Goal: Task Accomplishment & Management: Use online tool/utility

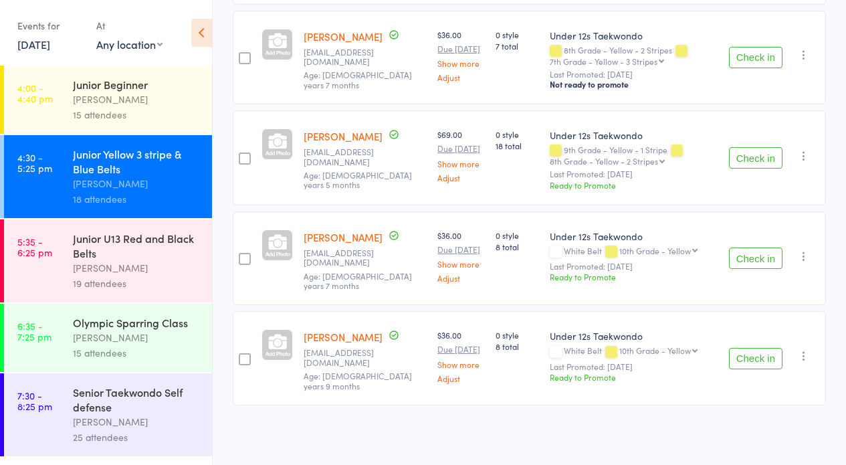
click at [748, 169] on button "Check in" at bounding box center [756, 157] width 54 height 21
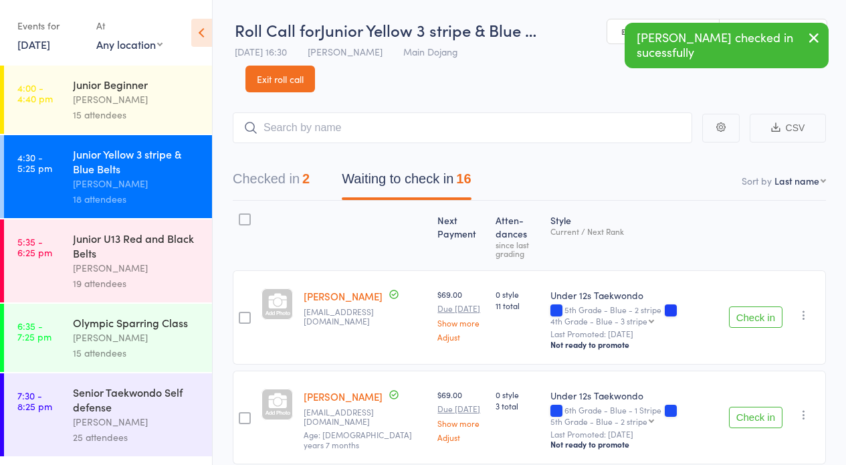
drag, startPoint x: 813, startPoint y: 33, endPoint x: 797, endPoint y: 24, distance: 18.3
click at [810, 30] on icon "button" at bounding box center [814, 37] width 16 height 17
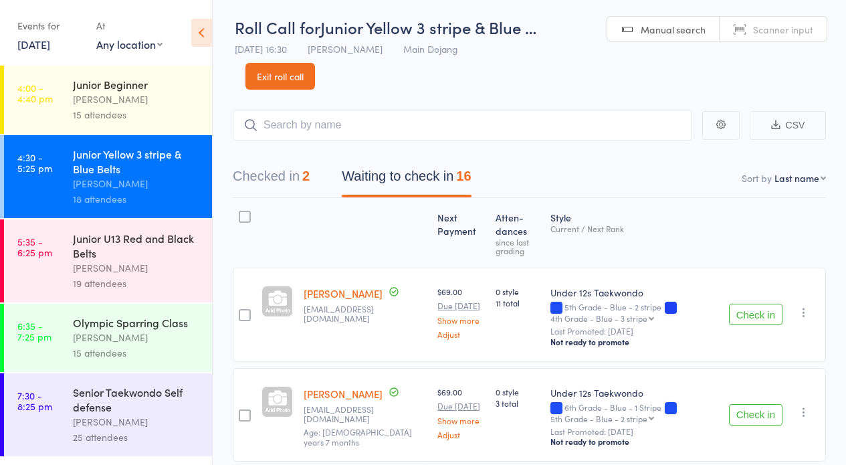
scroll to position [17, 0]
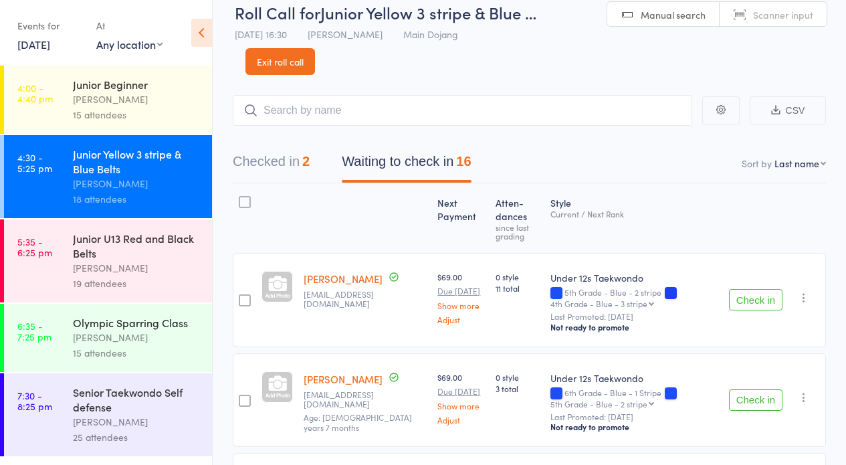
click at [267, 157] on button "Checked in 2" at bounding box center [271, 164] width 77 height 35
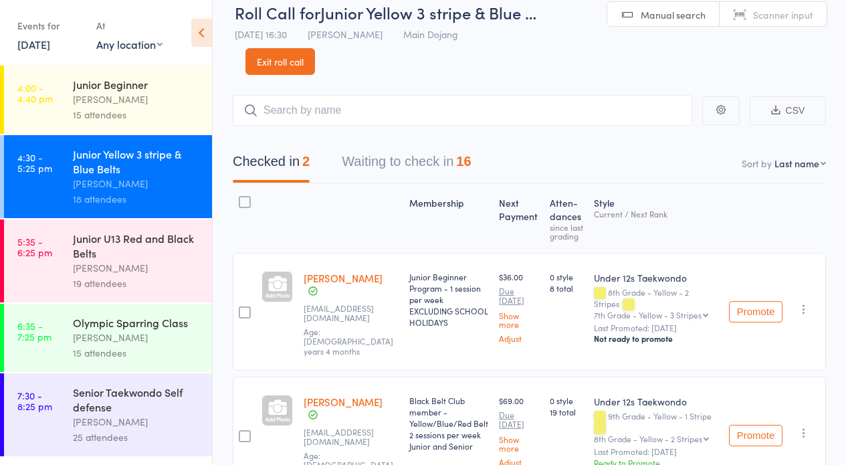
scroll to position [46, 0]
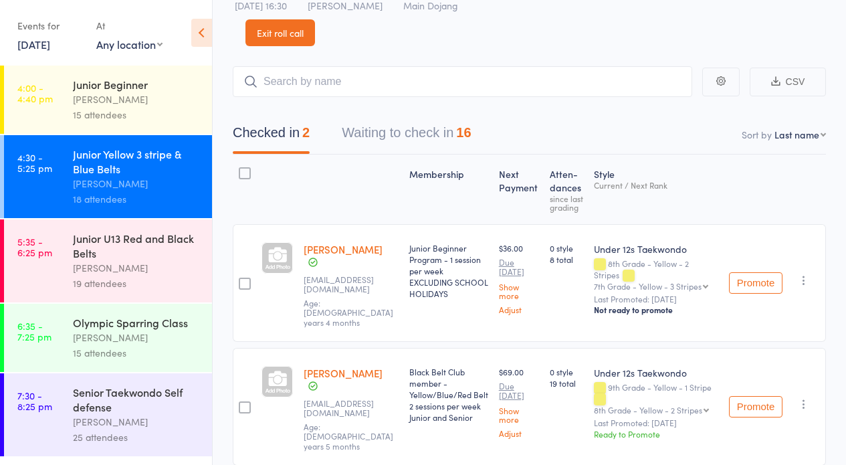
click at [406, 130] on button "Waiting to check in 16" at bounding box center [406, 135] width 129 height 35
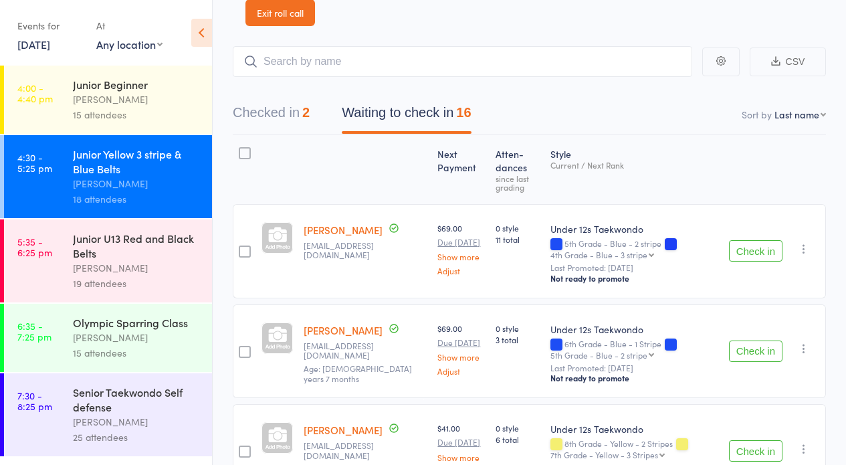
scroll to position [69, 0]
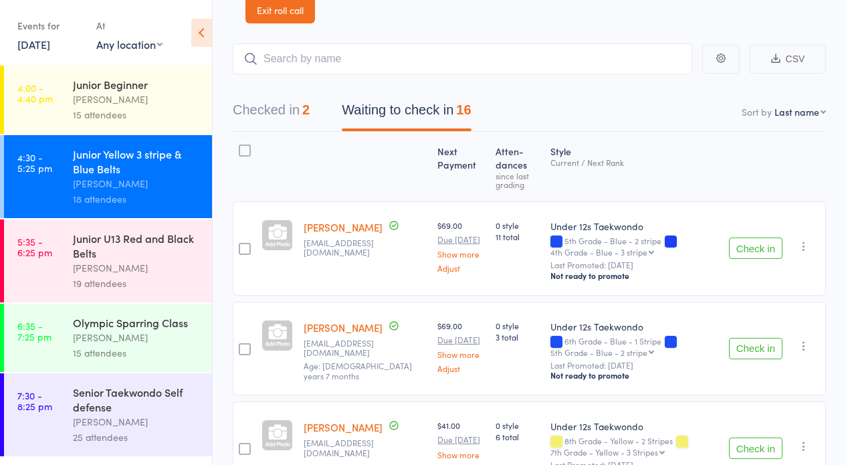
click at [755, 247] on button "Check in" at bounding box center [756, 248] width 54 height 21
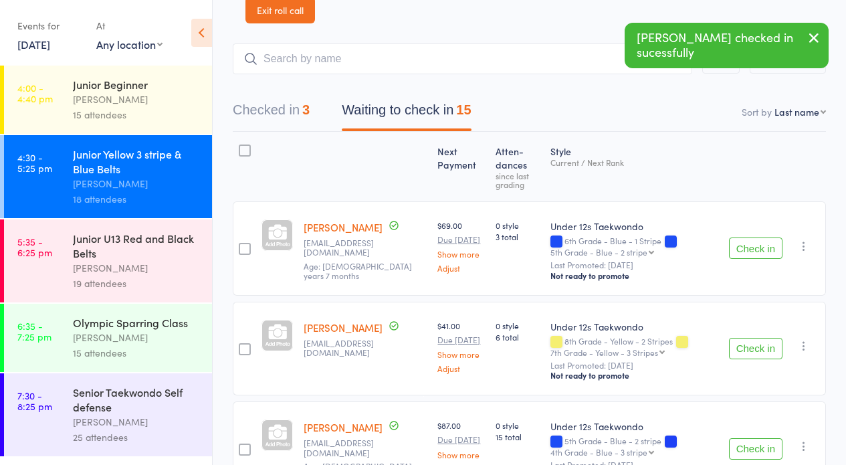
click at [753, 250] on button "Check in" at bounding box center [756, 248] width 54 height 21
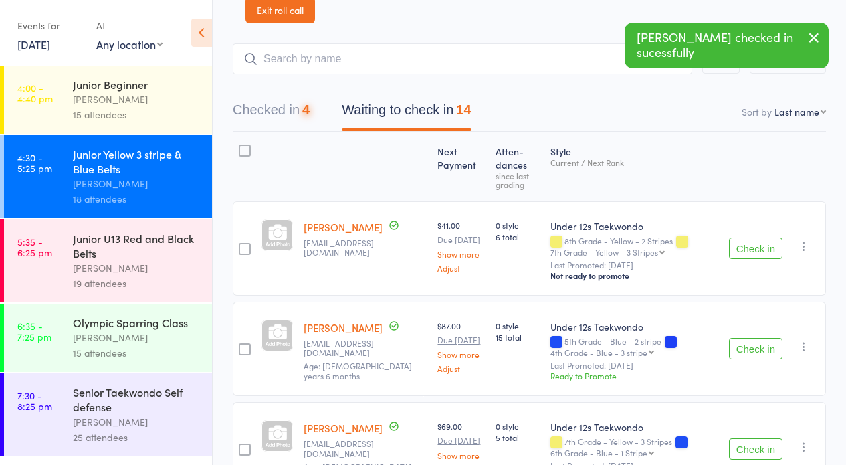
click at [753, 248] on button "Check in" at bounding box center [756, 248] width 54 height 21
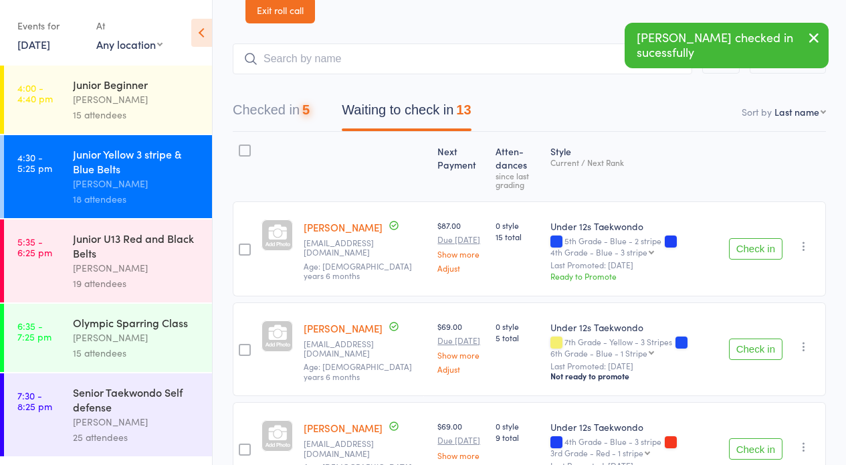
click at [756, 249] on button "Check in" at bounding box center [756, 248] width 54 height 21
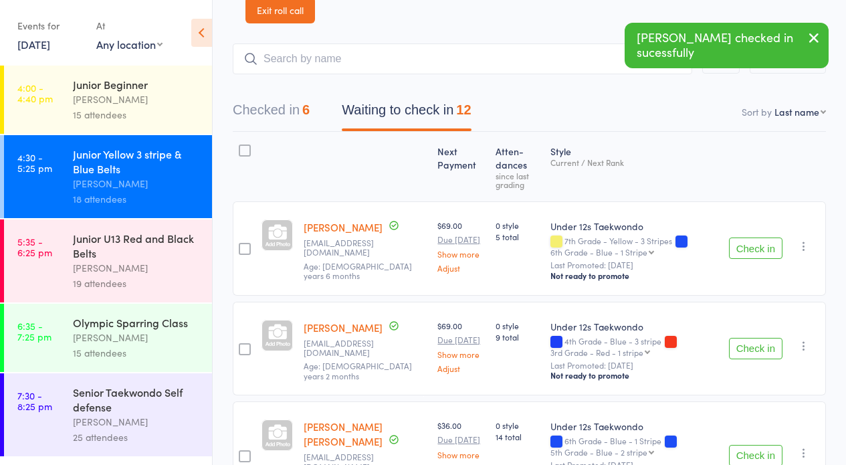
click at [756, 249] on button "Check in" at bounding box center [756, 248] width 54 height 21
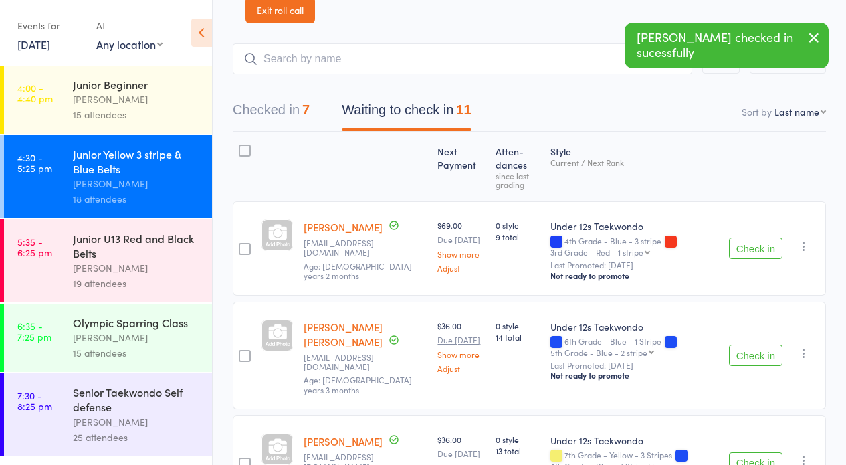
click at [753, 249] on button "Check in" at bounding box center [756, 248] width 54 height 21
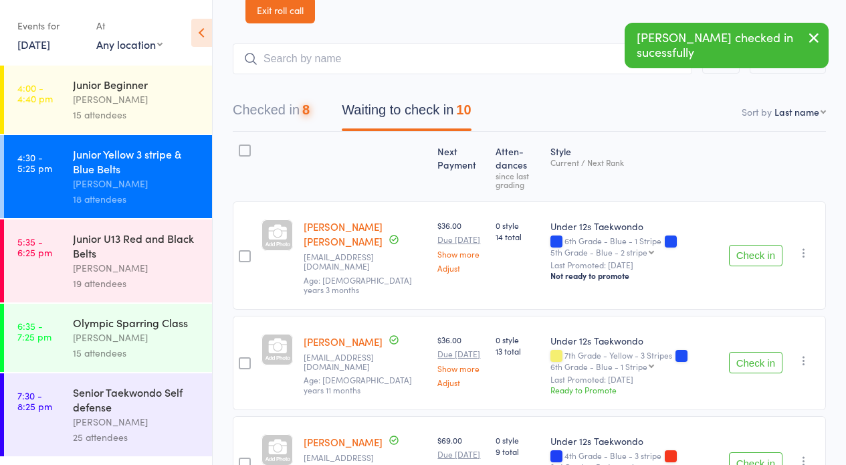
click at [751, 249] on button "Check in" at bounding box center [756, 255] width 54 height 21
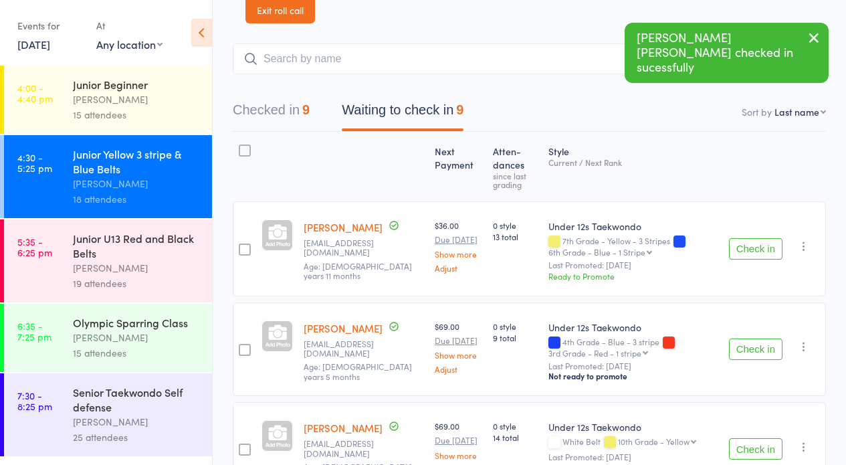
click at [751, 249] on button "Check in" at bounding box center [756, 248] width 54 height 21
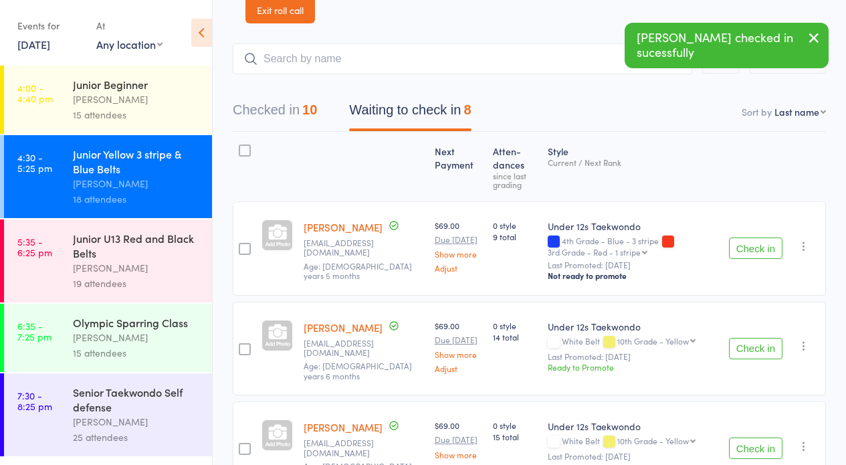
click at [751, 249] on button "Check in" at bounding box center [756, 248] width 54 height 21
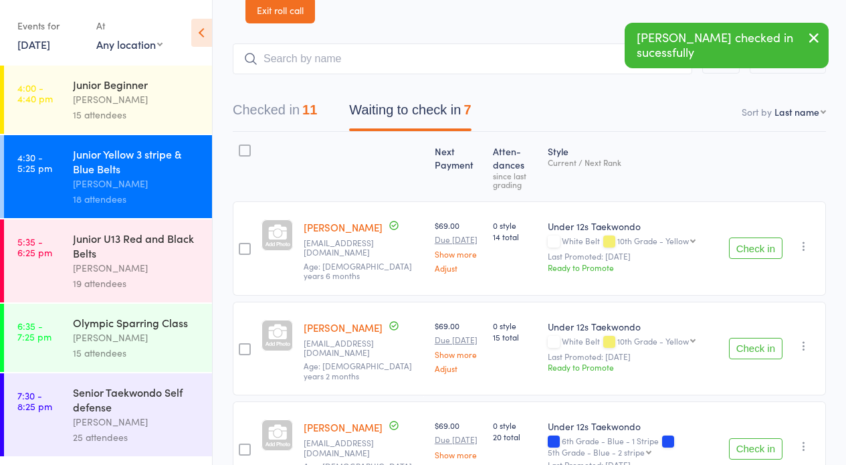
click at [751, 248] on button "Check in" at bounding box center [756, 248] width 54 height 21
click at [751, 249] on button "Check in" at bounding box center [756, 248] width 54 height 21
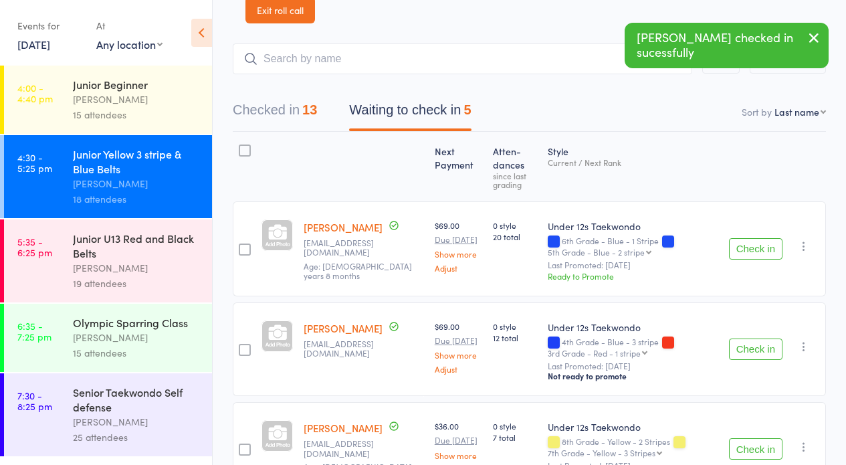
click at [746, 351] on button "Check in" at bounding box center [756, 349] width 54 height 21
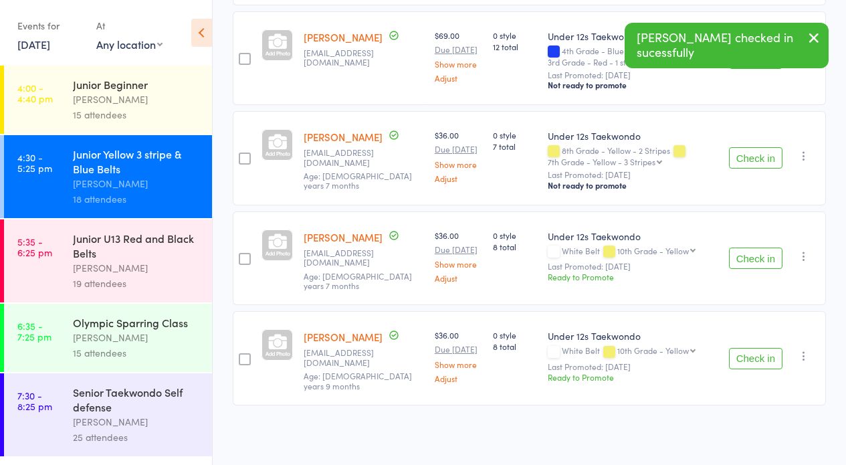
scroll to position [288, 0]
click at [754, 351] on button "Check in" at bounding box center [756, 358] width 54 height 21
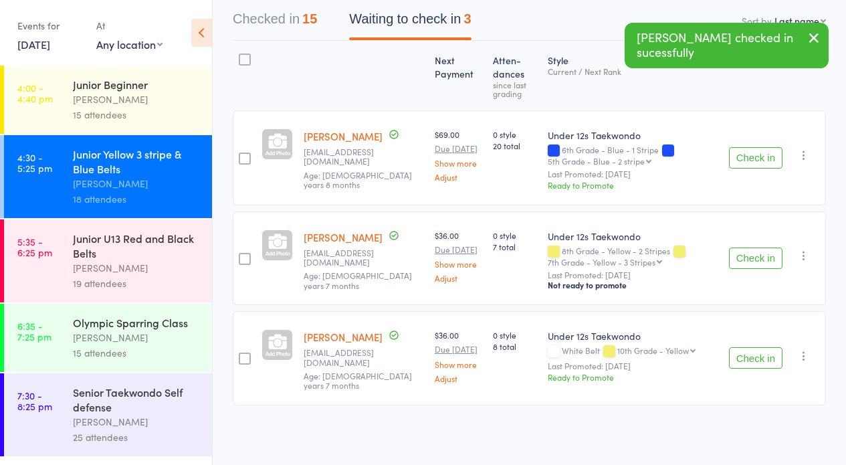
click at [745, 248] on button "Check in" at bounding box center [756, 258] width 54 height 21
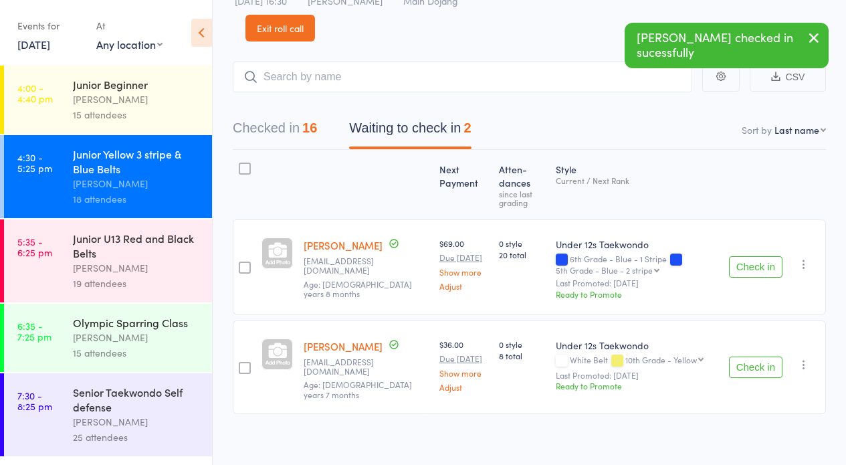
click at [759, 361] on button "Check in" at bounding box center [756, 367] width 54 height 21
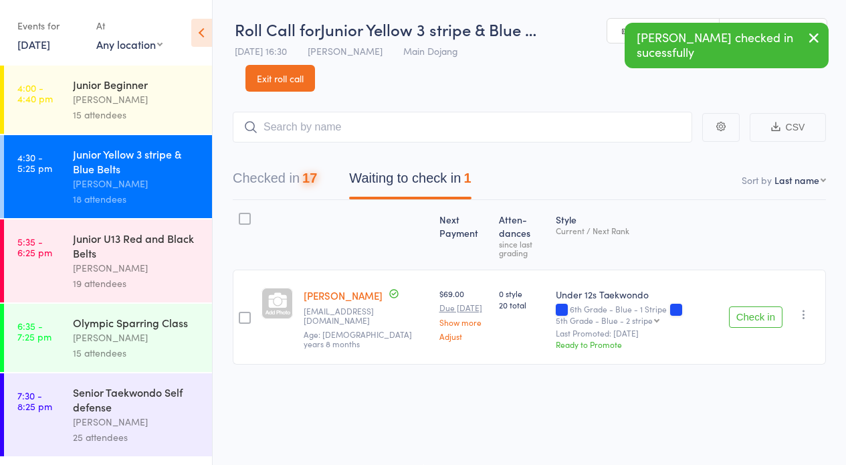
scroll to position [0, 0]
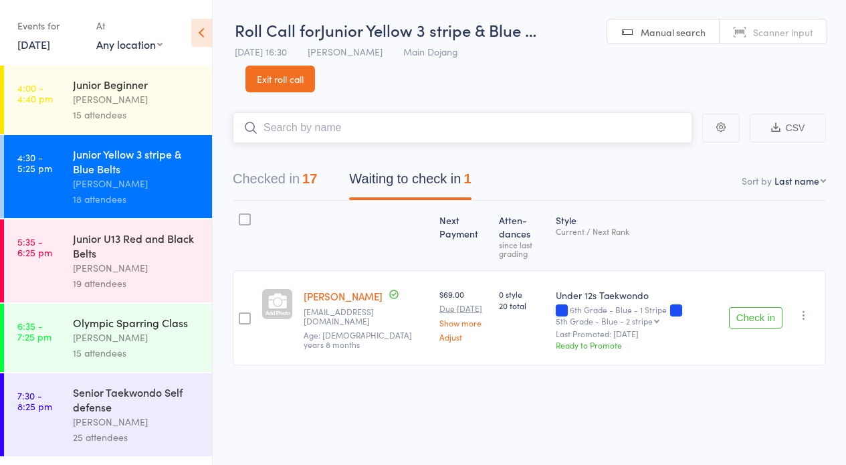
click at [307, 119] on input "search" at bounding box center [463, 127] width 460 height 31
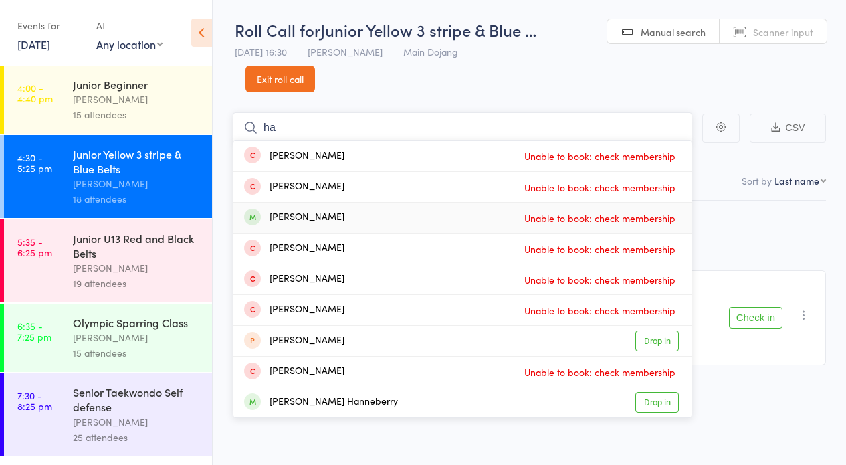
type input "h"
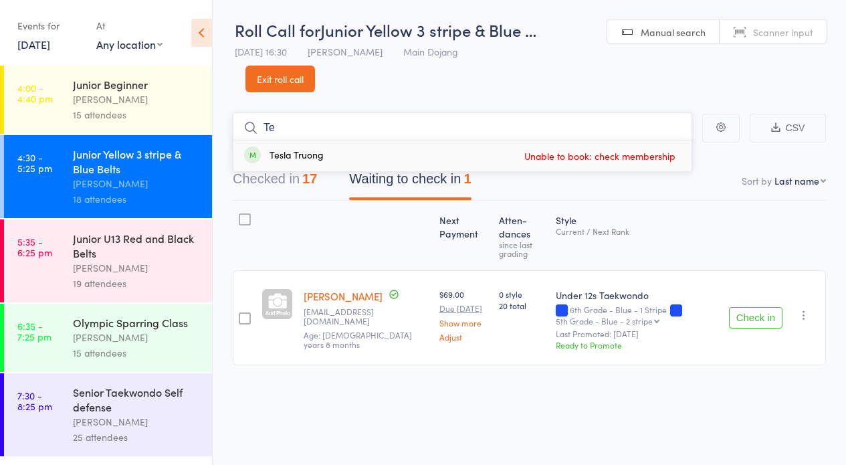
type input "T"
click at [276, 69] on link "Exit roll call" at bounding box center [281, 79] width 70 height 27
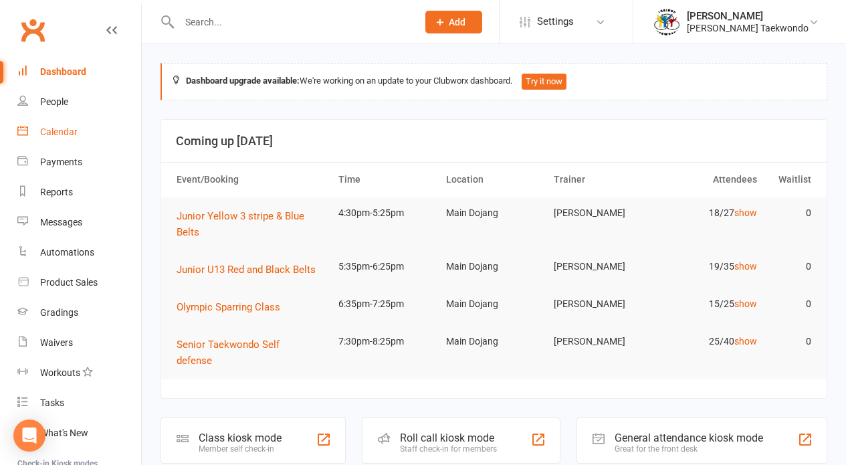
click at [58, 128] on div "Calendar" at bounding box center [58, 131] width 37 height 11
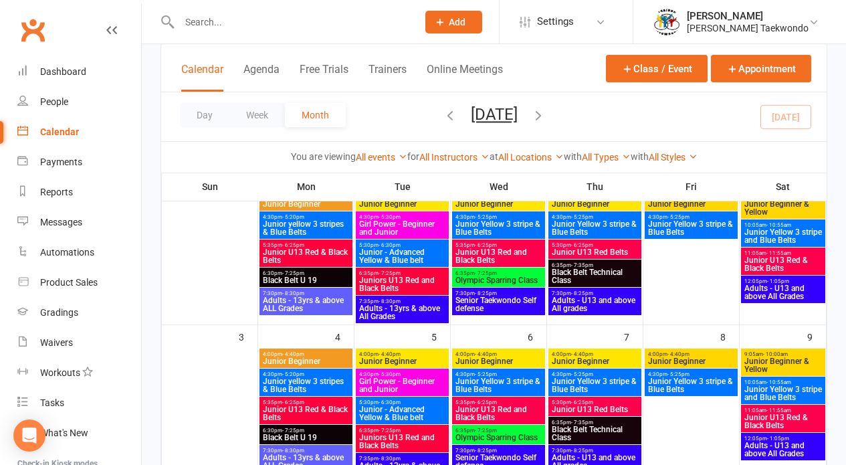
scroll to position [276, 0]
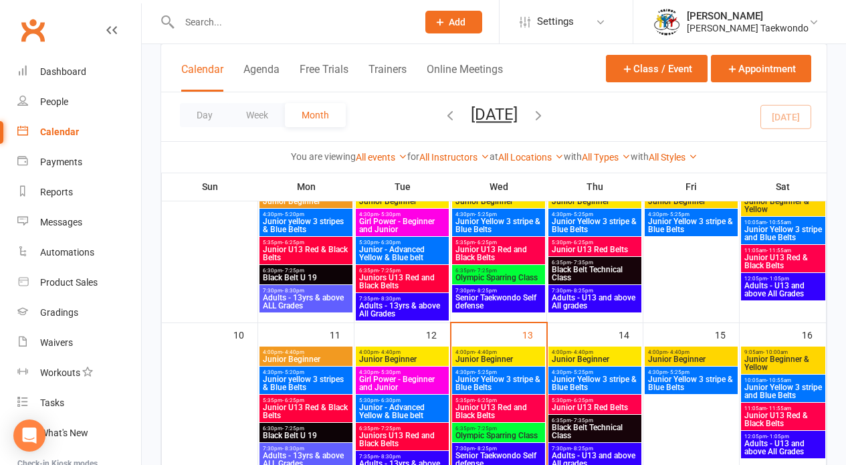
click at [490, 375] on span "Junior Yellow 3 stripe & Blue Belts" at bounding box center [499, 383] width 88 height 16
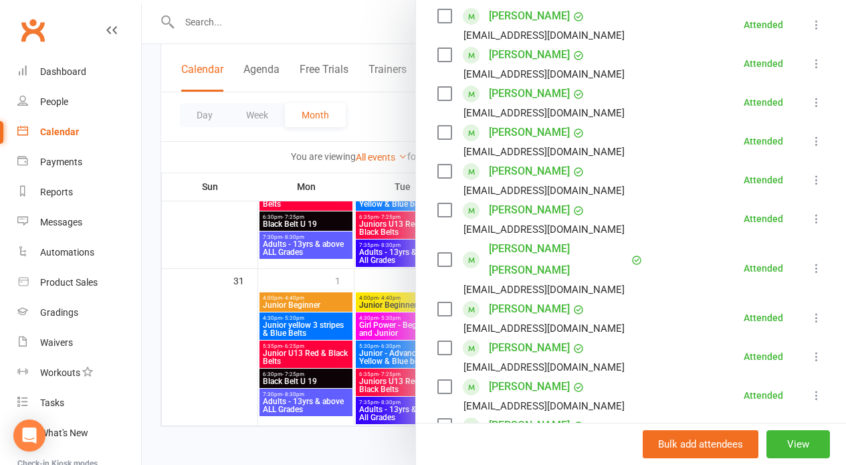
scroll to position [599, 0]
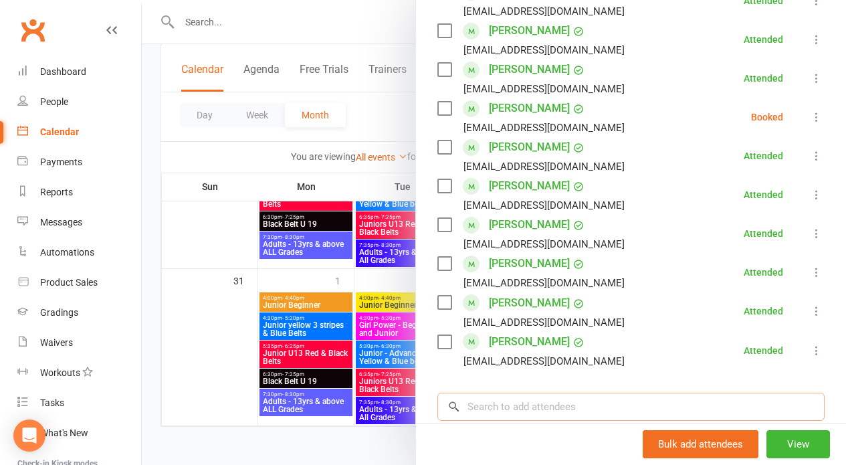
click at [484, 407] on input "search" at bounding box center [631, 407] width 387 height 28
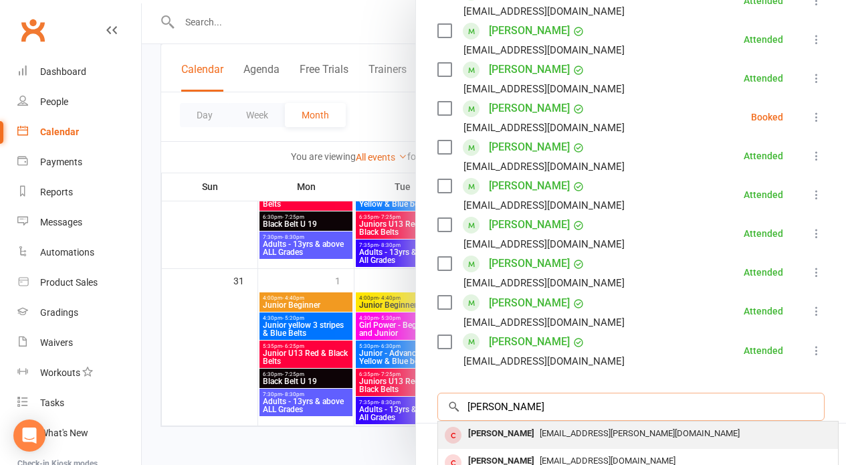
scroll to position [741, 0]
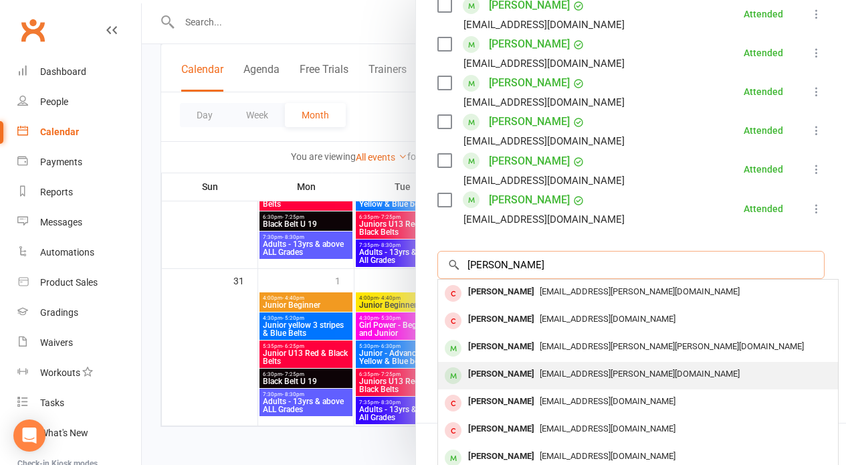
type input "hannah"
click at [540, 373] on span "[EMAIL_ADDRESS][PERSON_NAME][DOMAIN_NAME]" at bounding box center [640, 374] width 200 height 10
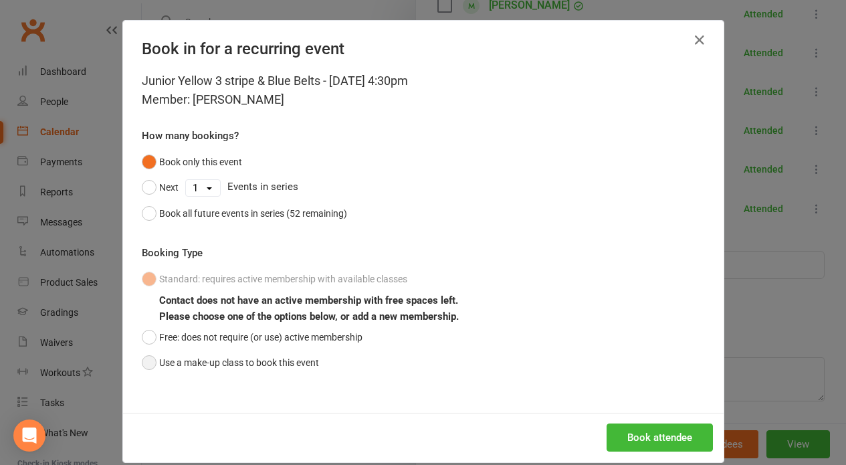
click at [142, 360] on button "Use a make-up class to book this event" at bounding box center [230, 362] width 177 height 25
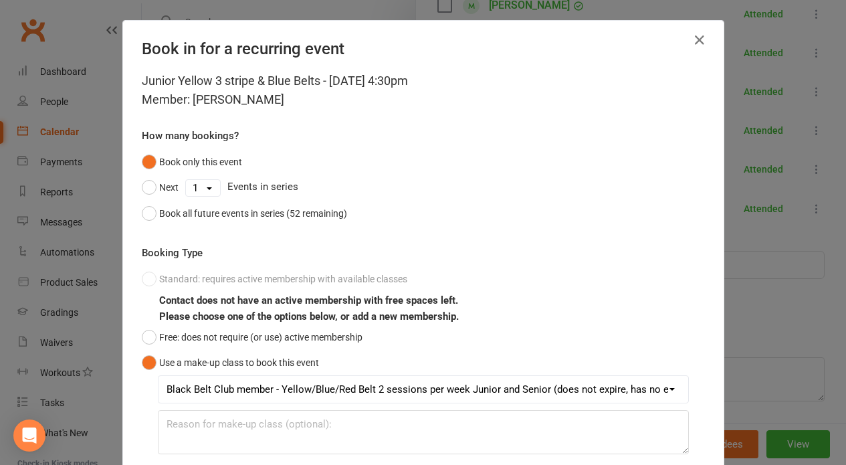
scroll to position [96, 0]
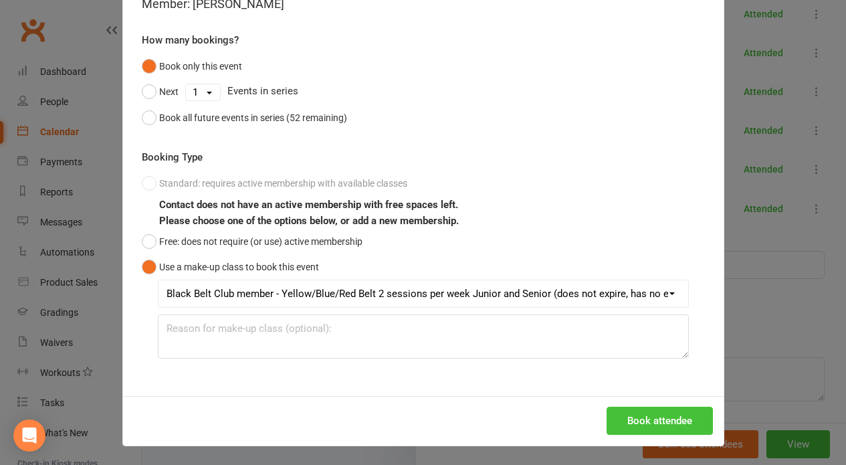
click at [629, 415] on button "Book attendee" at bounding box center [660, 421] width 106 height 28
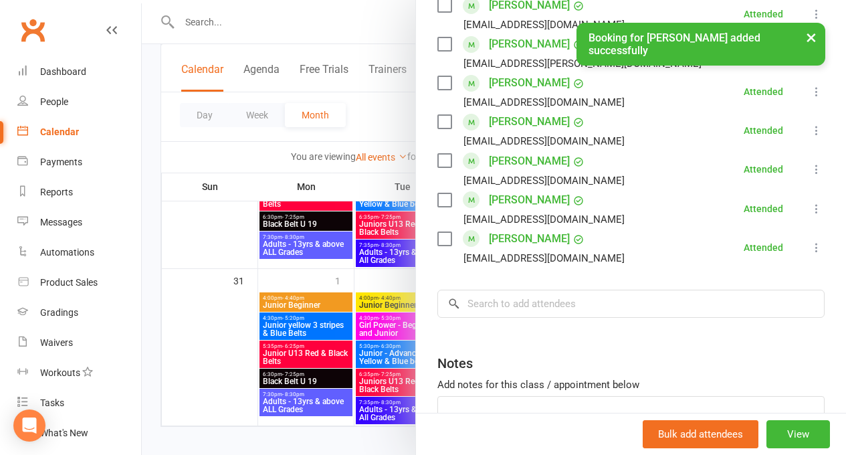
drag, startPoint x: 806, startPoint y: 32, endPoint x: 797, endPoint y: 6, distance: 27.7
click at [805, 29] on button "×" at bounding box center [811, 37] width 24 height 29
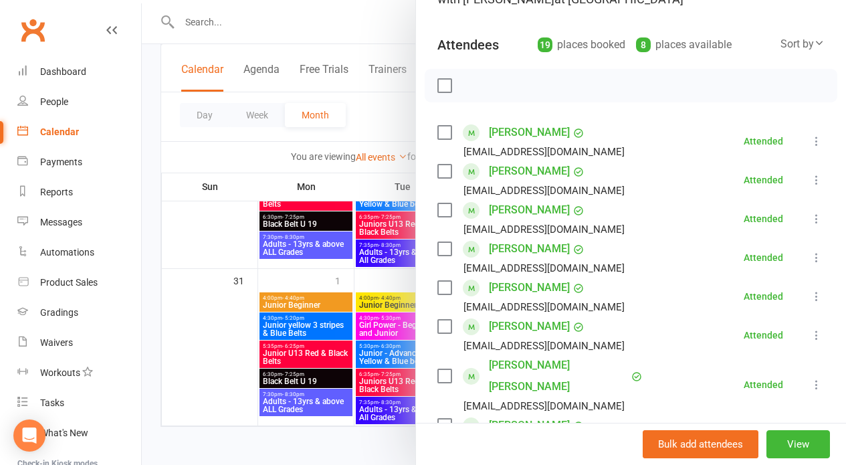
scroll to position [592, 0]
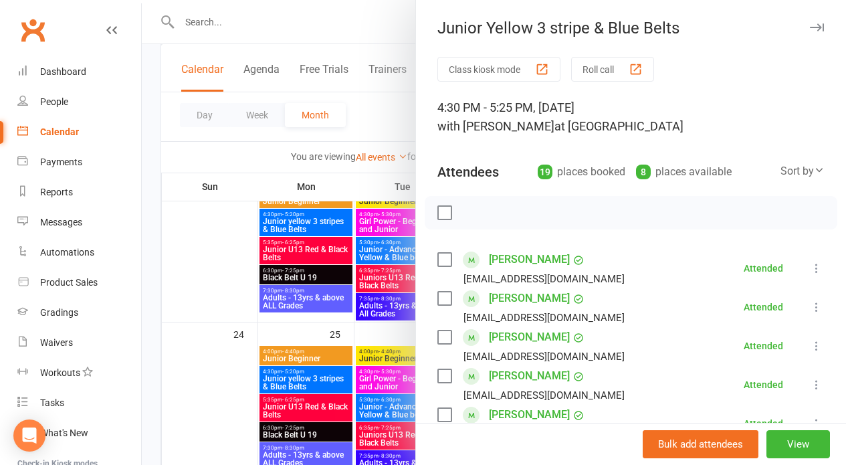
click at [593, 67] on button "Roll call" at bounding box center [612, 69] width 83 height 25
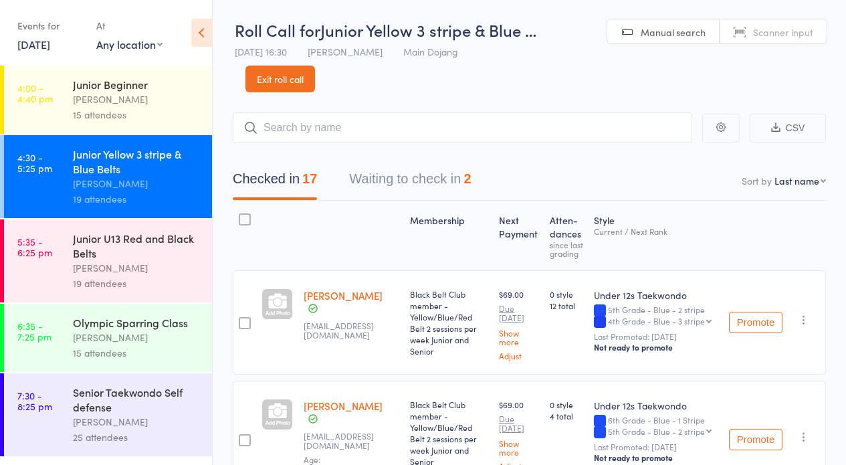
drag, startPoint x: 387, startPoint y: 178, endPoint x: 415, endPoint y: 199, distance: 35.3
click at [387, 178] on button "Waiting to check in 2" at bounding box center [410, 182] width 122 height 35
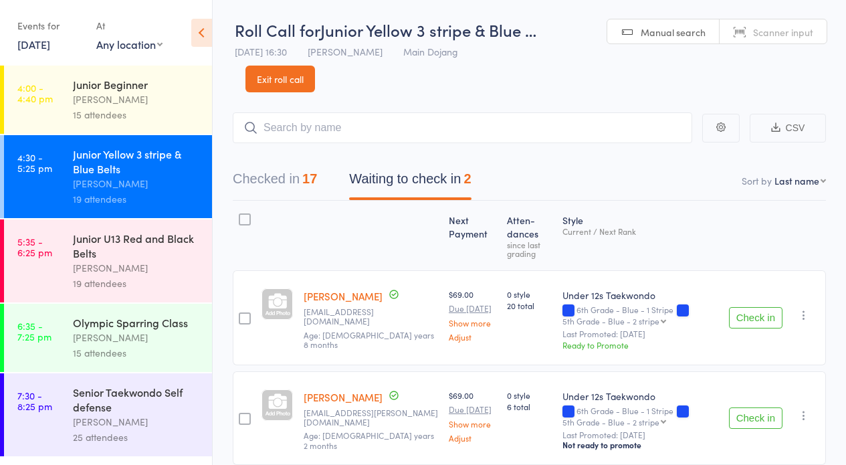
scroll to position [31, 0]
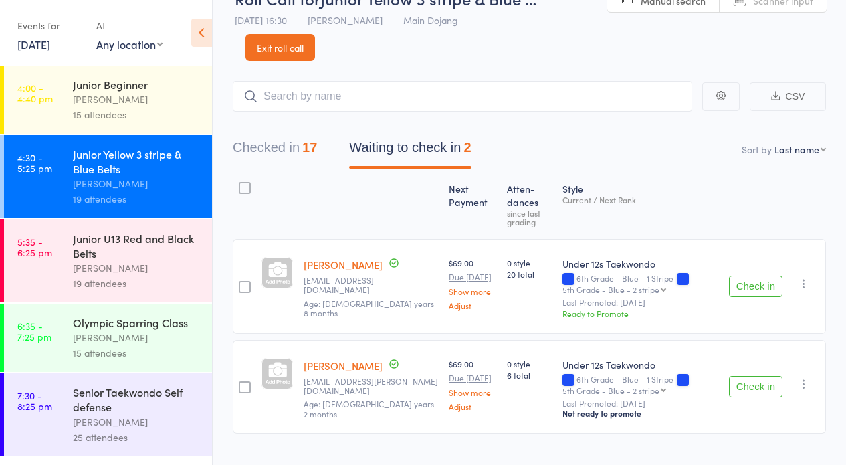
click at [739, 381] on button "Check in" at bounding box center [756, 386] width 54 height 21
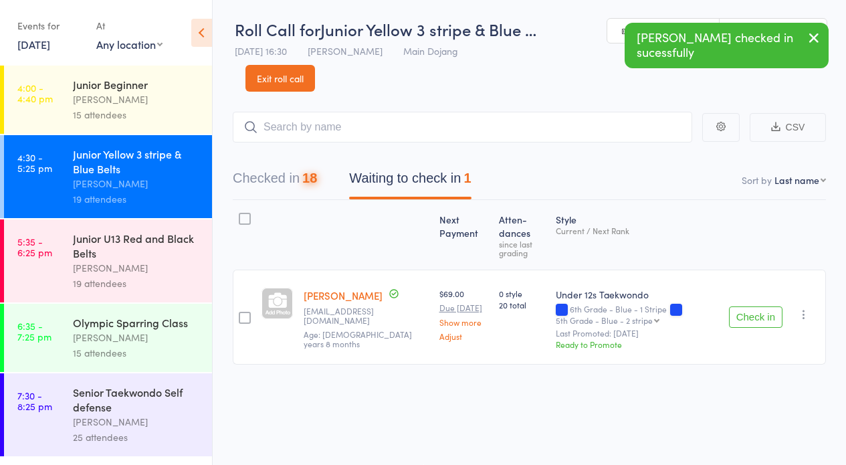
scroll to position [1, 0]
click at [102, 262] on div "[PERSON_NAME]" at bounding box center [137, 267] width 128 height 15
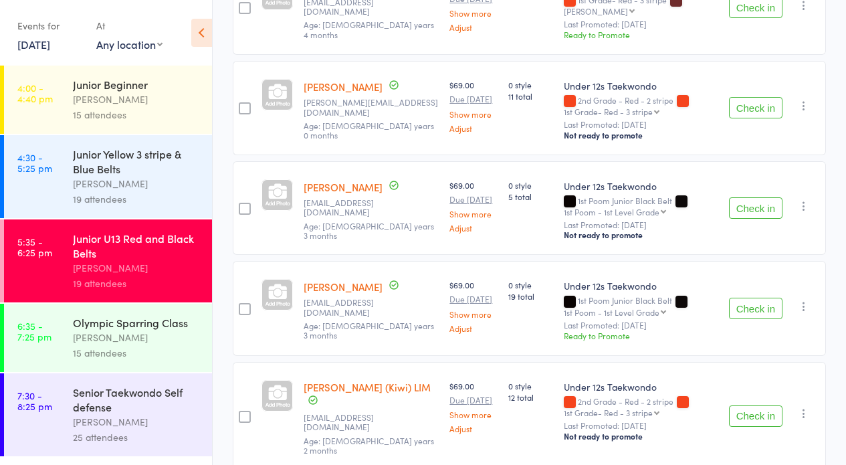
scroll to position [1062, 0]
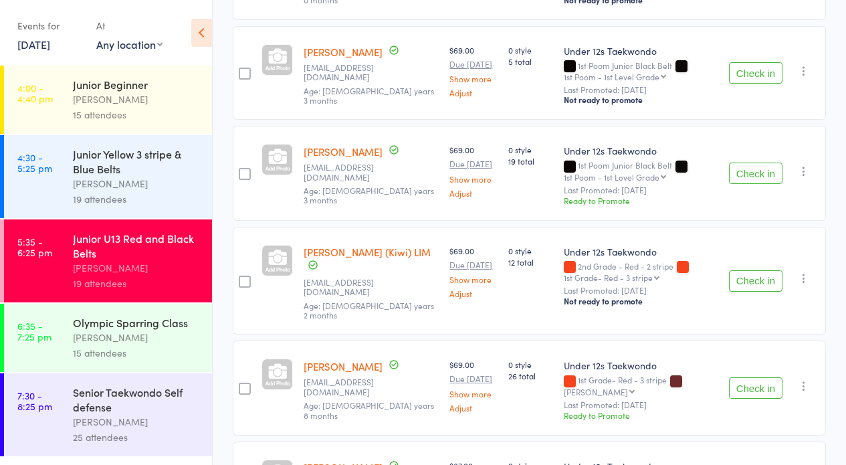
click at [759, 270] on button "Check in" at bounding box center [756, 280] width 54 height 21
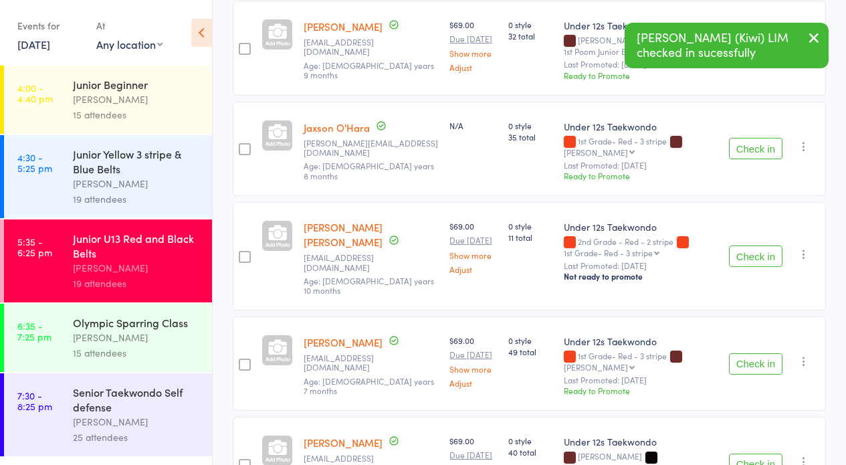
scroll to position [1339, 0]
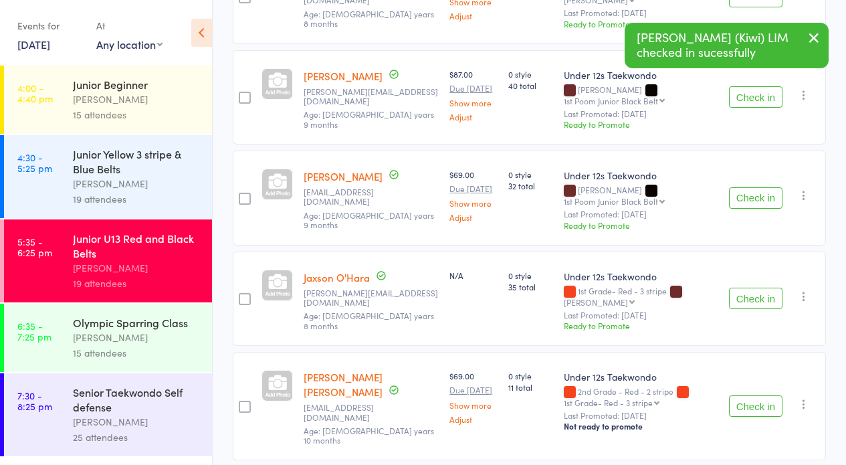
click at [753, 187] on button "Check in" at bounding box center [756, 197] width 54 height 21
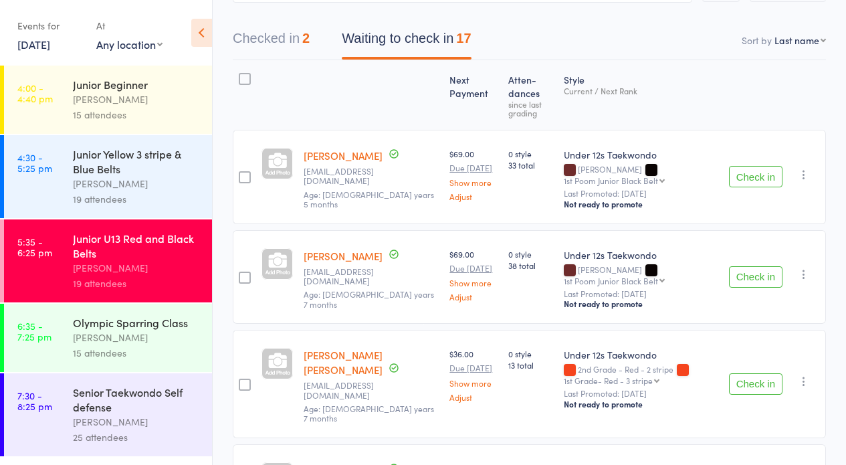
scroll to position [143, 0]
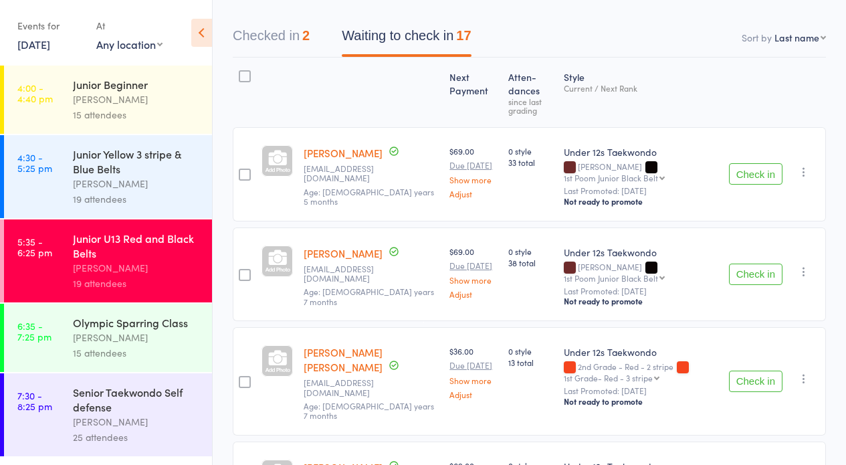
click at [753, 173] on button "Check in" at bounding box center [756, 173] width 54 height 21
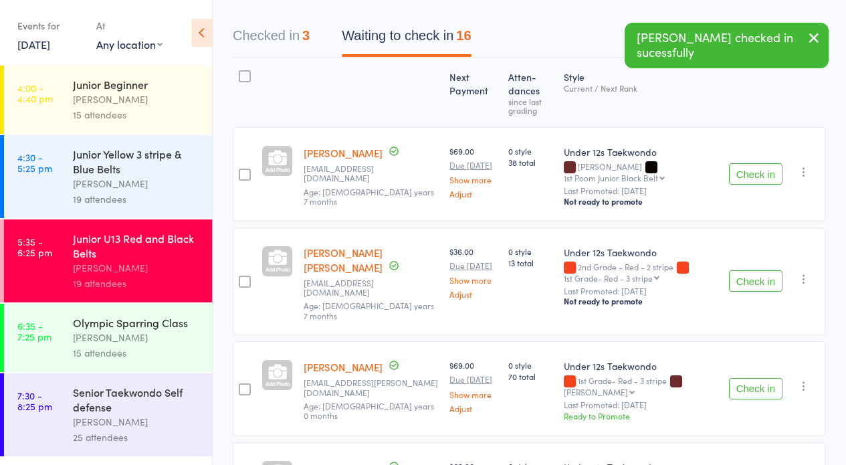
click at [751, 174] on button "Check in" at bounding box center [756, 173] width 54 height 21
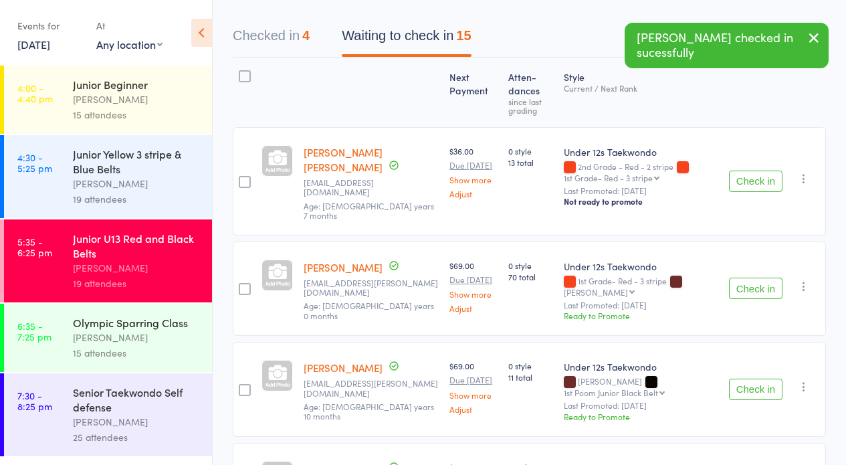
click at [752, 173] on button "Check in" at bounding box center [756, 181] width 54 height 21
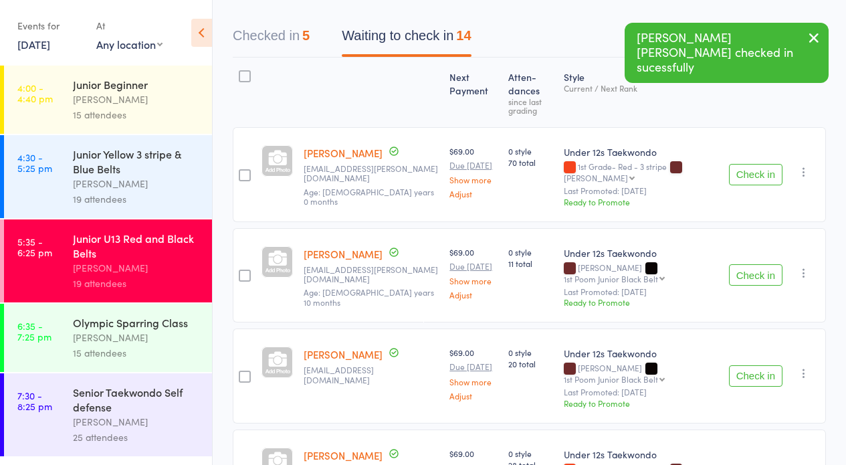
click at [756, 380] on button "Check in" at bounding box center [756, 375] width 54 height 21
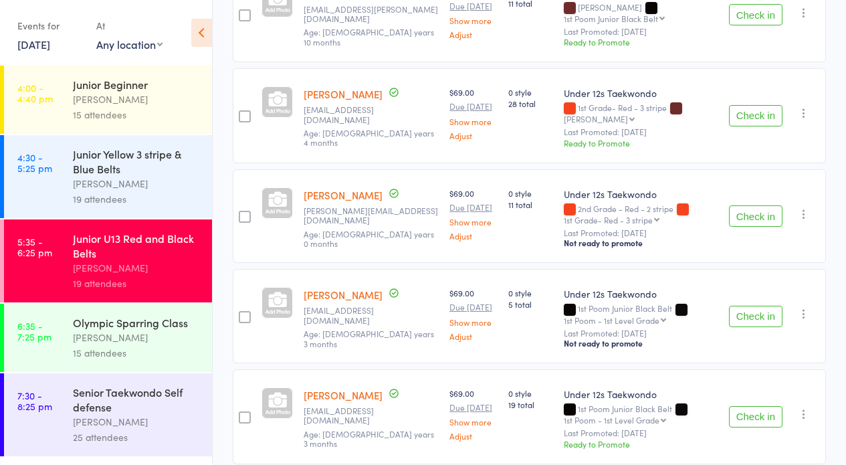
scroll to position [408, 0]
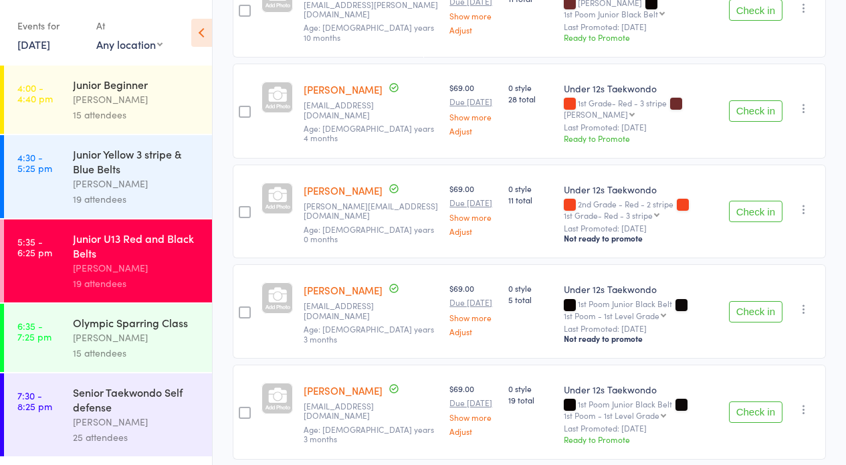
click at [735, 210] on button "Check in" at bounding box center [756, 211] width 54 height 21
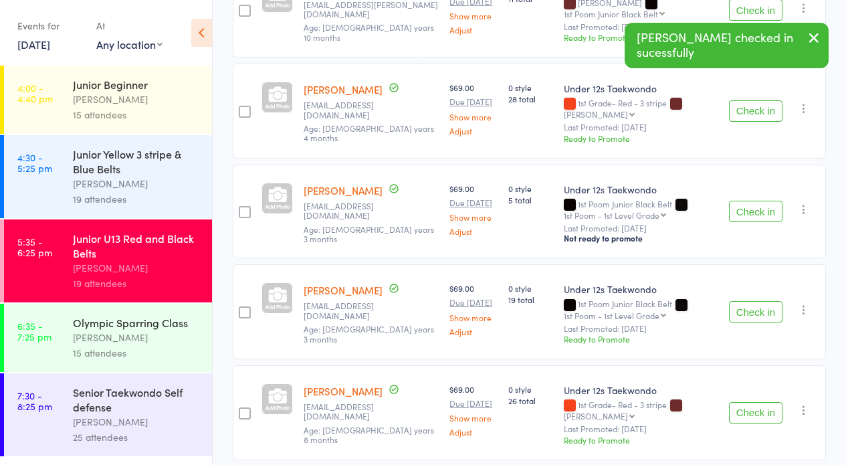
click at [735, 210] on button "Check in" at bounding box center [756, 211] width 54 height 21
click at [754, 302] on button "Check in" at bounding box center [756, 312] width 54 height 21
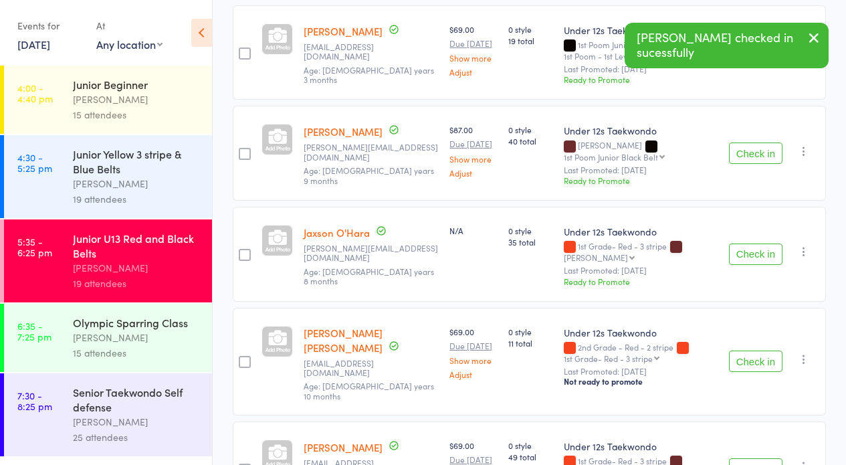
scroll to position [583, 0]
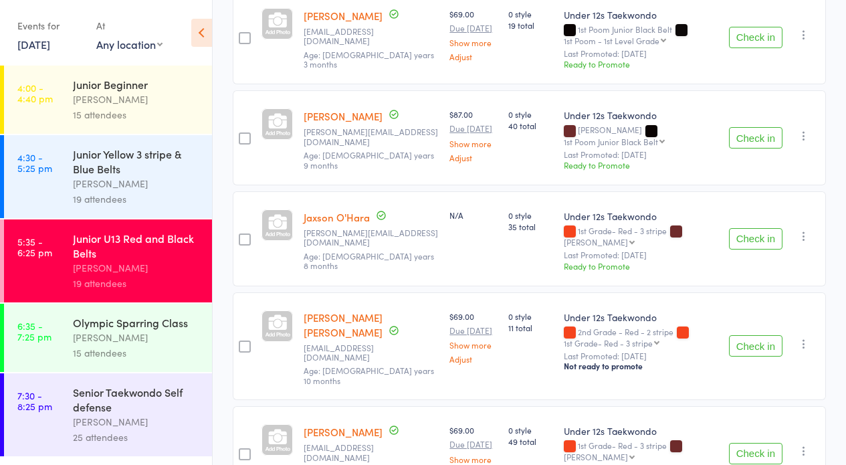
click at [748, 239] on button "Check in" at bounding box center [756, 238] width 54 height 21
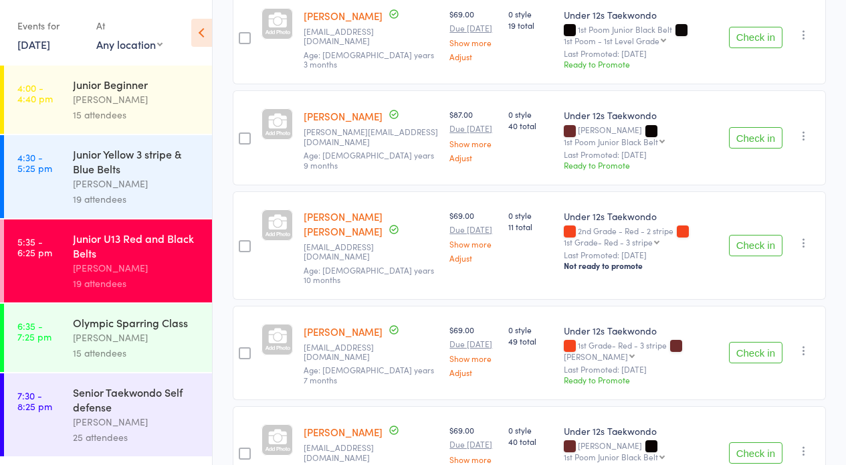
click at [748, 235] on button "Check in" at bounding box center [756, 245] width 54 height 21
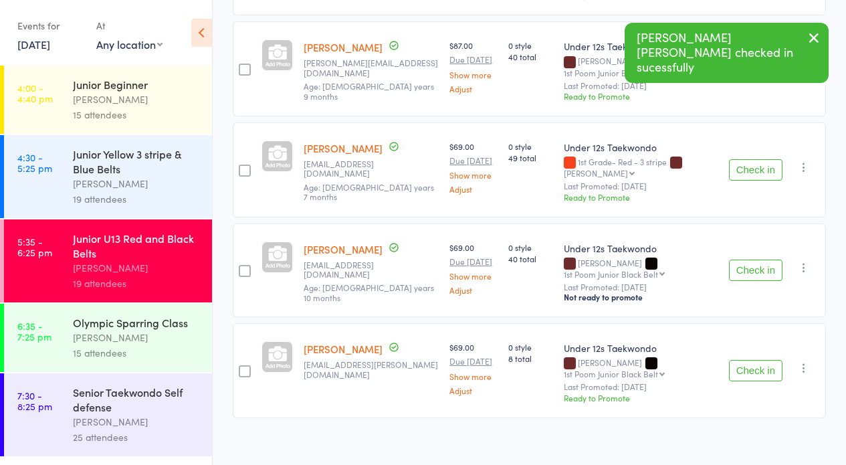
scroll to position [663, 0]
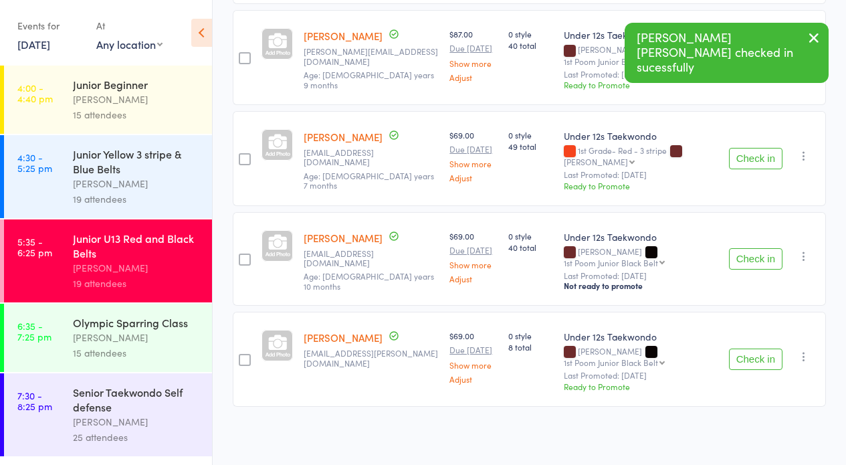
click at [765, 355] on button "Check in" at bounding box center [756, 359] width 54 height 21
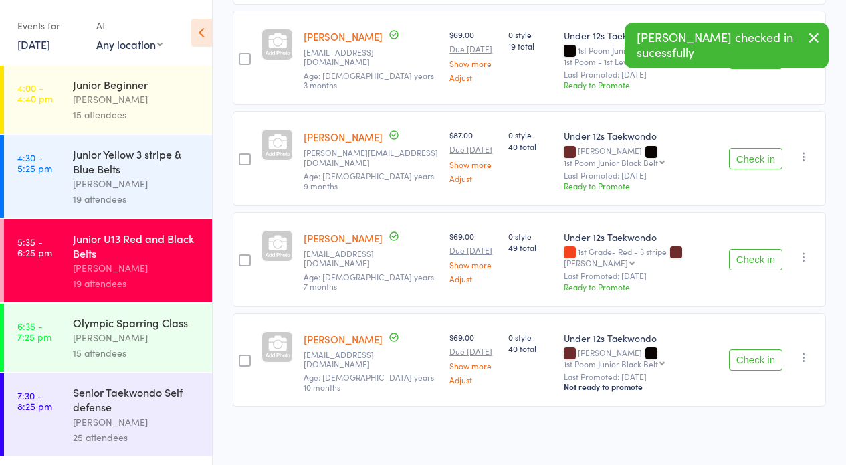
scroll to position [0, 0]
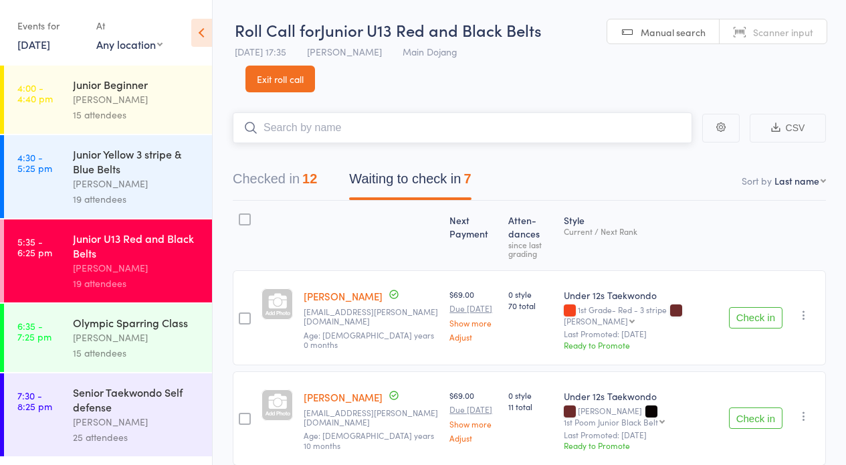
click at [448, 130] on input "search" at bounding box center [463, 127] width 460 height 31
type input "r"
type input "victoria"
click at [664, 155] on link "Drop in" at bounding box center [657, 156] width 43 height 21
click at [242, 226] on label at bounding box center [245, 220] width 12 height 15
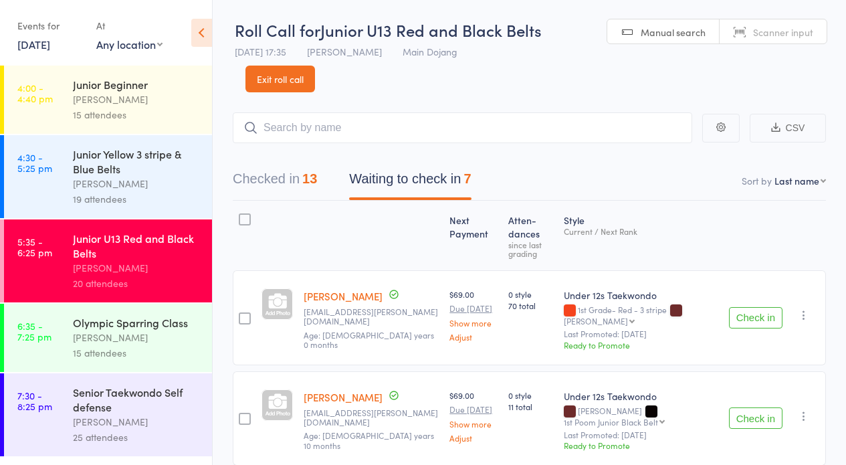
click at [242, 215] on input "checkbox" at bounding box center [242, 215] width 0 height 0
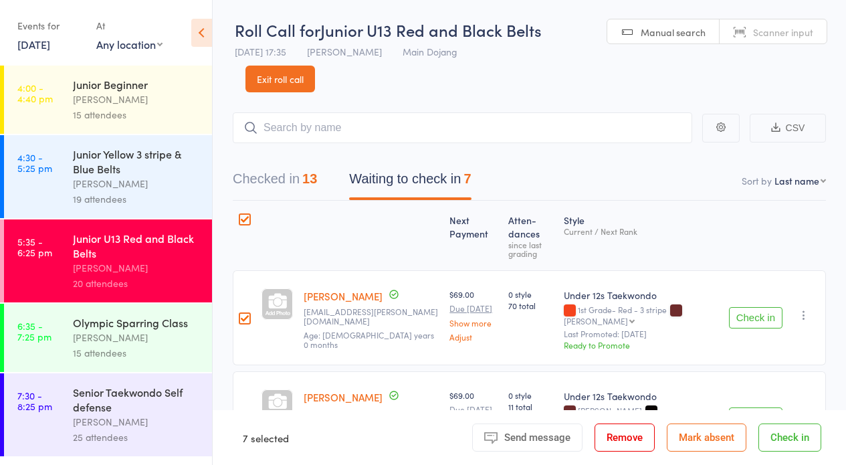
click at [698, 435] on button "Mark absent" at bounding box center [707, 437] width 80 height 28
